Goal: Task Accomplishment & Management: Use online tool/utility

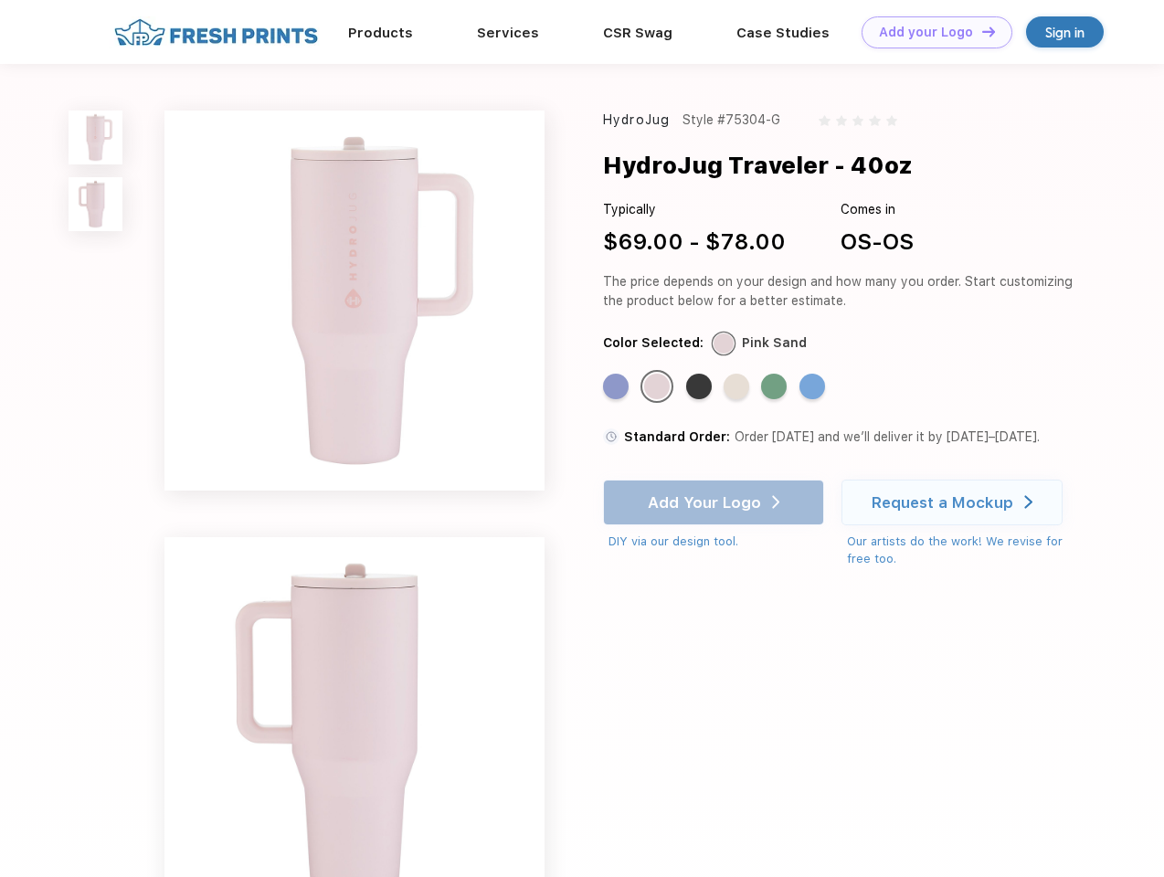
click at [930, 32] on link "Add your Logo Design Tool" at bounding box center [937, 32] width 151 height 32
click at [0, 0] on div "Design Tool" at bounding box center [0, 0] width 0 height 0
click at [981, 31] on link "Add your Logo Design Tool" at bounding box center [937, 32] width 151 height 32
click at [96, 137] on img at bounding box center [96, 138] width 54 height 54
click at [96, 205] on img at bounding box center [96, 204] width 54 height 54
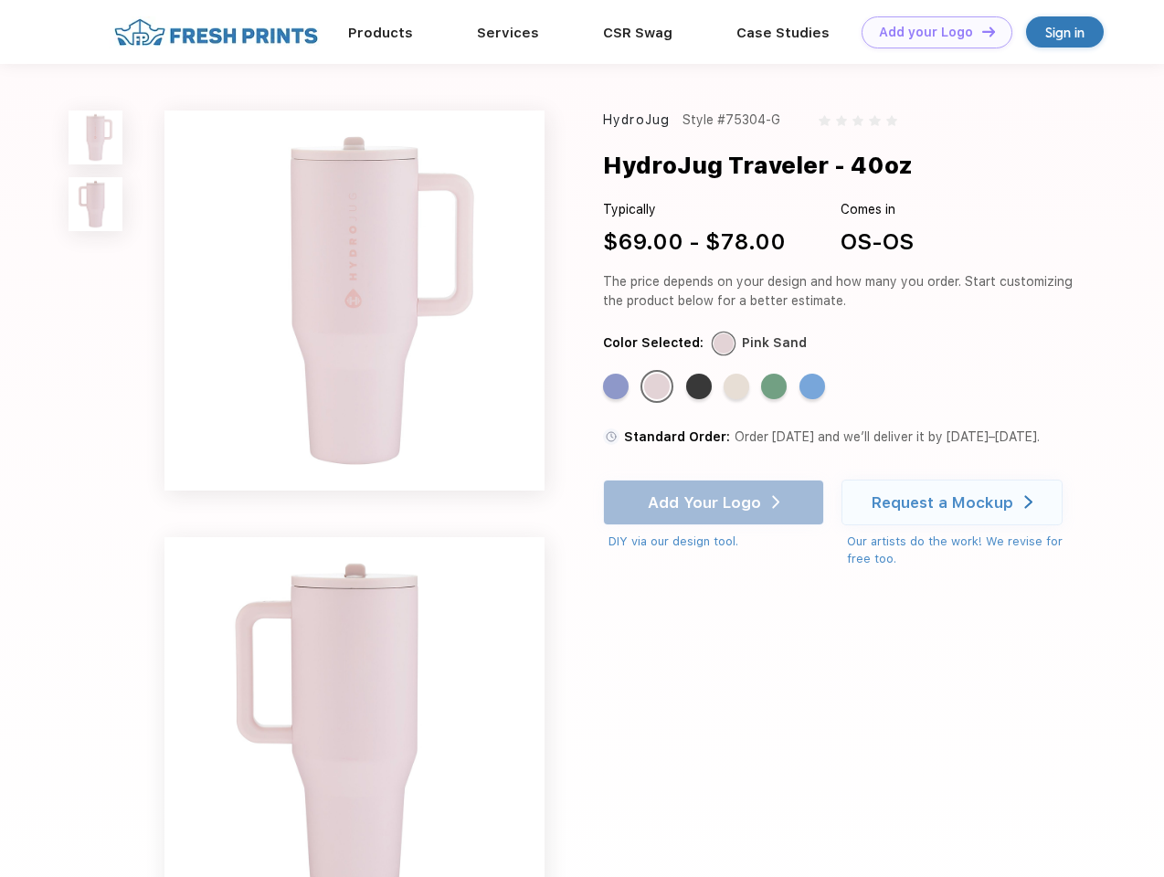
click at [618, 387] on div "Standard Color" at bounding box center [616, 387] width 26 height 26
click at [659, 387] on div "Standard Color" at bounding box center [657, 387] width 26 height 26
click at [701, 387] on div "Standard Color" at bounding box center [699, 387] width 26 height 26
click at [738, 387] on div "Standard Color" at bounding box center [737, 387] width 26 height 26
click at [776, 387] on div "Standard Color" at bounding box center [774, 387] width 26 height 26
